Goal: Find contact information: Find contact information

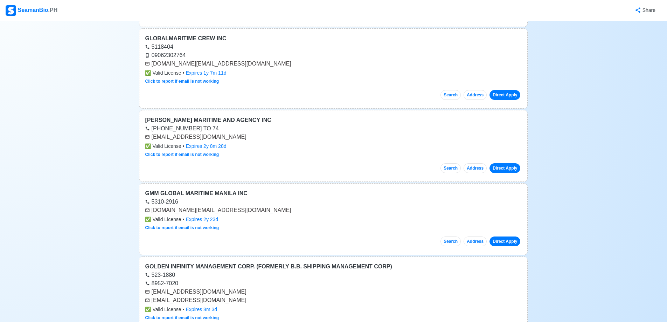
scroll to position [2311, 0]
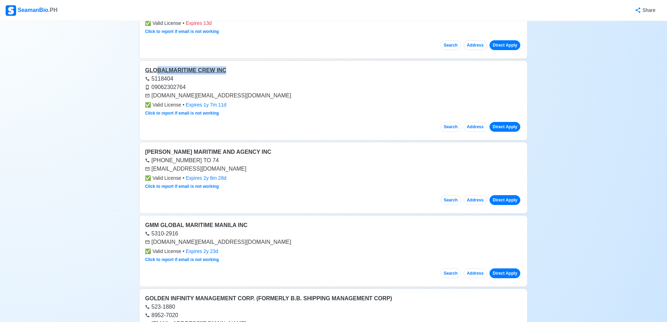
drag, startPoint x: 230, startPoint y: 72, endPoint x: 154, endPoint y: 72, distance: 76.3
click at [154, 72] on div "GLOBALMARITIME CREW INC" at bounding box center [333, 70] width 377 height 8
click at [211, 96] on div "[DOMAIN_NAME][EMAIL_ADDRESS][DOMAIN_NAME]" at bounding box center [333, 95] width 377 height 8
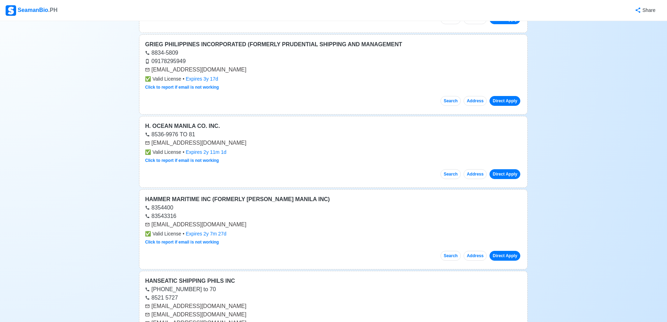
scroll to position [2906, 0]
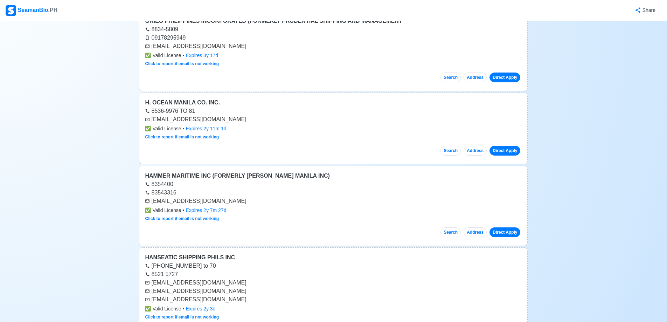
drag, startPoint x: 225, startPoint y: 116, endPoint x: 214, endPoint y: 115, distance: 10.9
click at [221, 117] on div "[EMAIL_ADDRESS][DOMAIN_NAME]" at bounding box center [333, 119] width 377 height 8
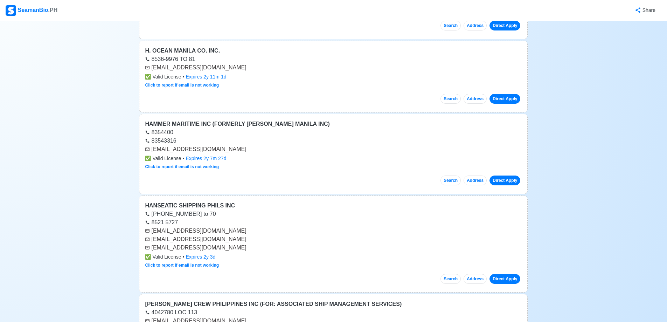
scroll to position [2976, 0]
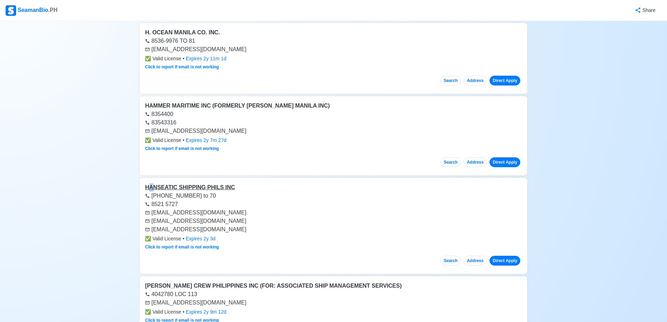
drag, startPoint x: 149, startPoint y: 187, endPoint x: 153, endPoint y: 190, distance: 4.3
click at [153, 190] on div "HANSEATIC SHIPPING PHILS INC" at bounding box center [333, 187] width 377 height 8
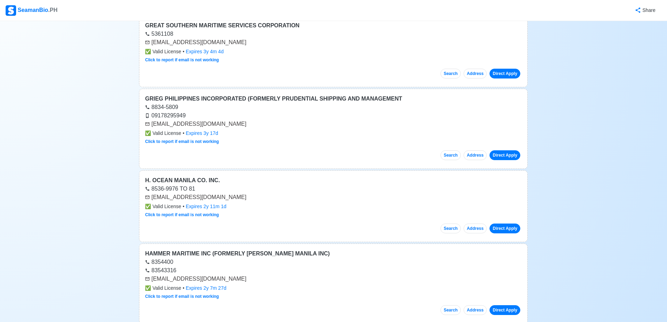
scroll to position [2696, 0]
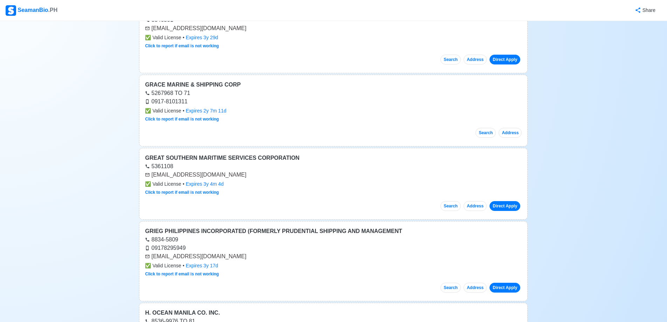
drag, startPoint x: 245, startPoint y: 90, endPoint x: 221, endPoint y: 90, distance: 23.5
click at [221, 90] on div "5267968 TO 71" at bounding box center [333, 93] width 377 height 8
drag, startPoint x: 289, startPoint y: 157, endPoint x: 146, endPoint y: 159, distance: 142.9
click at [146, 159] on div "GREAT SOUTHERN MARITIME SERVICES CORPORATION" at bounding box center [333, 158] width 377 height 8
click at [176, 156] on div "GREAT SOUTHERN MARITIME SERVICES CORPORATION" at bounding box center [333, 158] width 377 height 8
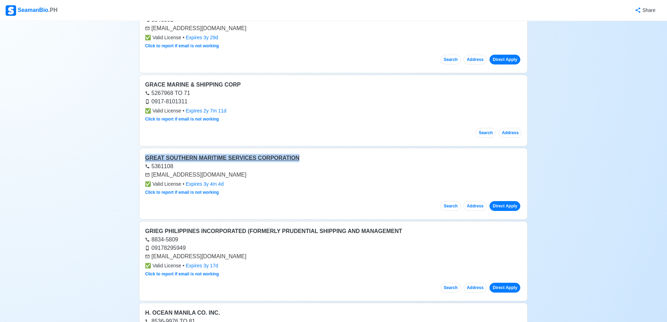
drag, startPoint x: 143, startPoint y: 156, endPoint x: 291, endPoint y: 156, distance: 148.1
click at [291, 156] on div "GREAT SOUTHERN MARITIME SERVICES CORPORATION 5361108 [EMAIL_ADDRESS][DOMAIN_NAM…" at bounding box center [333, 184] width 389 height 72
copy div "GREAT SOUTHERN MARITIME SERVICES CORPORATION"
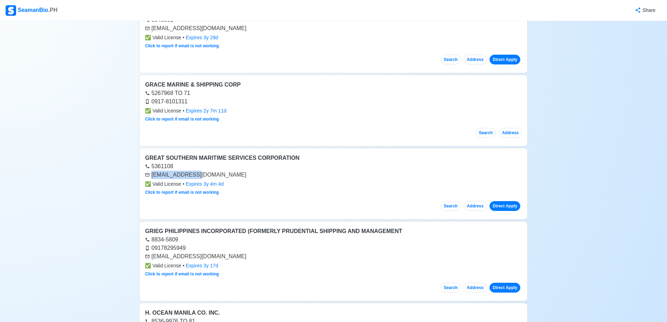
drag, startPoint x: 200, startPoint y: 175, endPoint x: 152, endPoint y: 175, distance: 48.3
click at [152, 175] on div "[EMAIL_ADDRESS][DOMAIN_NAME]" at bounding box center [333, 175] width 377 height 8
copy div "[EMAIL_ADDRESS][DOMAIN_NAME]"
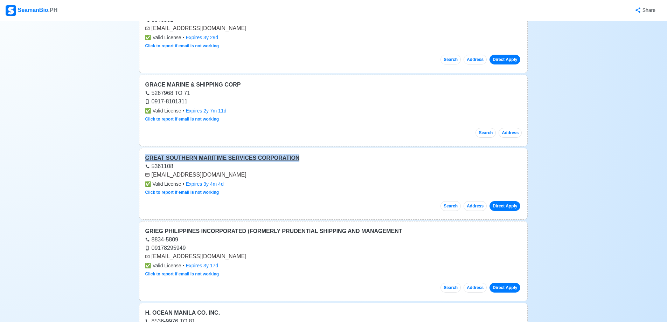
drag, startPoint x: 291, startPoint y: 156, endPoint x: 145, endPoint y: 158, distance: 146.0
click at [145, 158] on div "GREAT SOUTHERN MARITIME SERVICES CORPORATION" at bounding box center [333, 158] width 377 height 8
copy div "GREAT SOUTHERN MARITIME SERVICES CORPORATION"
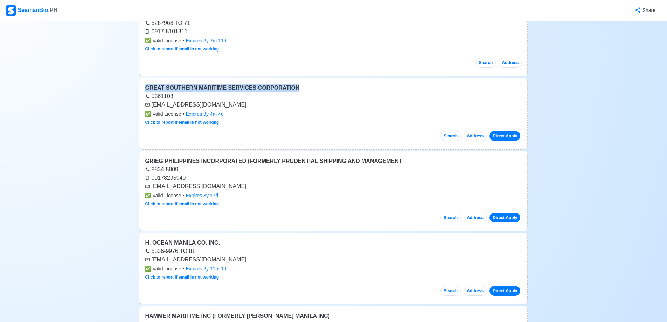
scroll to position [2871, 0]
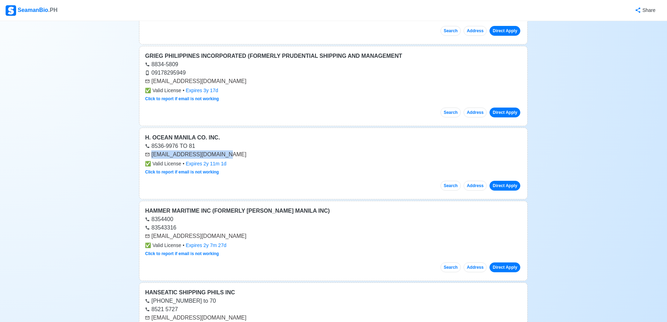
drag, startPoint x: 223, startPoint y: 156, endPoint x: 152, endPoint y: 154, distance: 70.4
click at [152, 154] on div "[EMAIL_ADDRESS][DOMAIN_NAME]" at bounding box center [333, 154] width 377 height 8
copy div "[EMAIL_ADDRESS][DOMAIN_NAME]"
